Goal: Entertainment & Leisure: Consume media (video, audio)

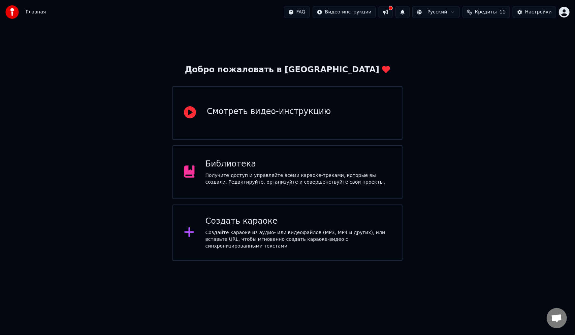
click at [248, 181] on div "Получите доступ и управляйте всеми караоке-треками, которые вы создали. Редакти…" at bounding box center [297, 178] width 185 height 13
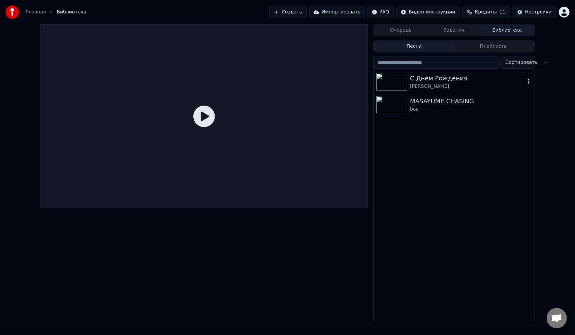
click at [421, 82] on div "С Днём Рождения" at bounding box center [467, 78] width 115 height 9
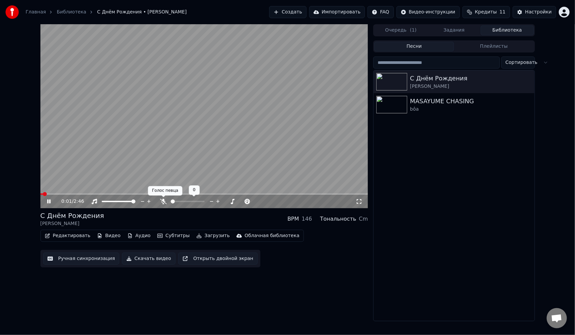
drag, startPoint x: 161, startPoint y: 201, endPoint x: 164, endPoint y: 202, distance: 3.6
click at [161, 201] on icon at bounding box center [163, 201] width 7 height 5
click at [172, 201] on span at bounding box center [171, 201] width 1 height 1
click at [117, 200] on span at bounding box center [118, 202] width 4 height 4
click at [174, 202] on span at bounding box center [176, 202] width 4 height 4
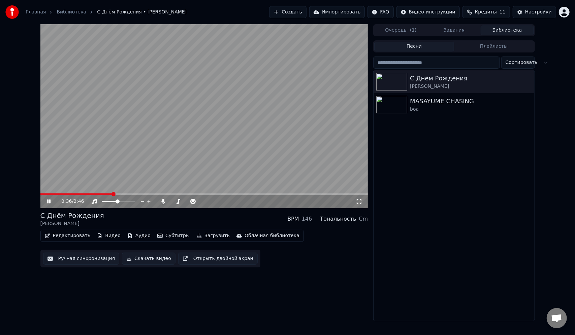
click at [286, 272] on div "0:36 / 2:46 С Днём Рождения [PERSON_NAME] BPM 146 Тональность Cm Редактировать …" at bounding box center [204, 172] width 328 height 297
click at [53, 201] on icon at bounding box center [54, 201] width 16 height 5
click at [563, 11] on html "Главная Библиотека С Днём Рождения • [PERSON_NAME] Создать Импортировать FAQ Ви…" at bounding box center [287, 167] width 575 height 335
